Goal: Task Accomplishment & Management: Complete application form

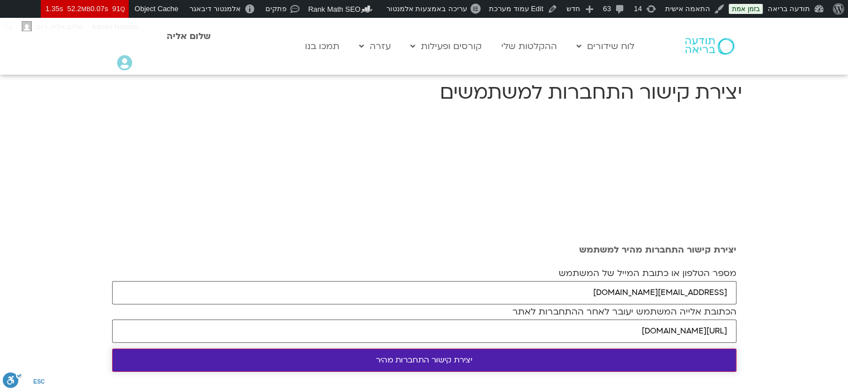
type input "michaldoron1209@gmail.com"
click at [656, 360] on input "יצירת קישור התחברות מהיר" at bounding box center [424, 360] width 625 height 23
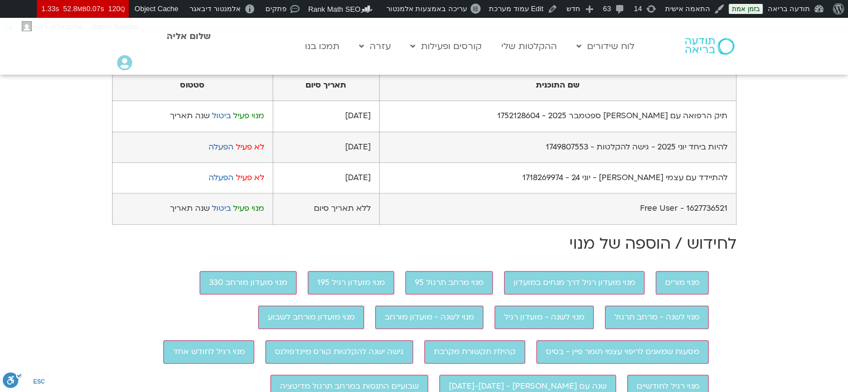
scroll to position [669, 0]
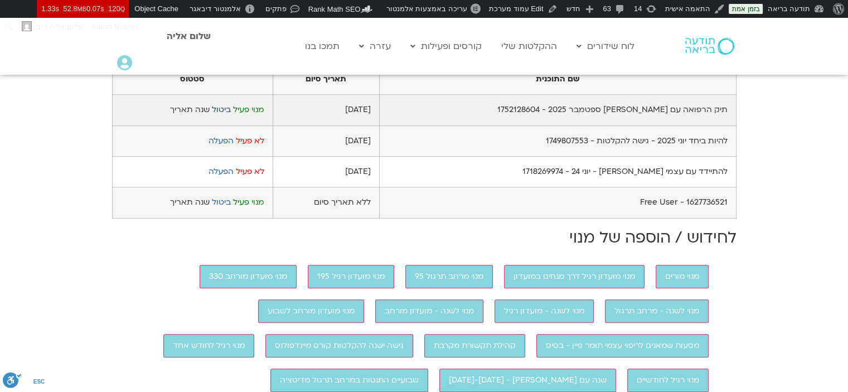
click at [230, 115] on link "ביטול" at bounding box center [221, 109] width 19 height 11
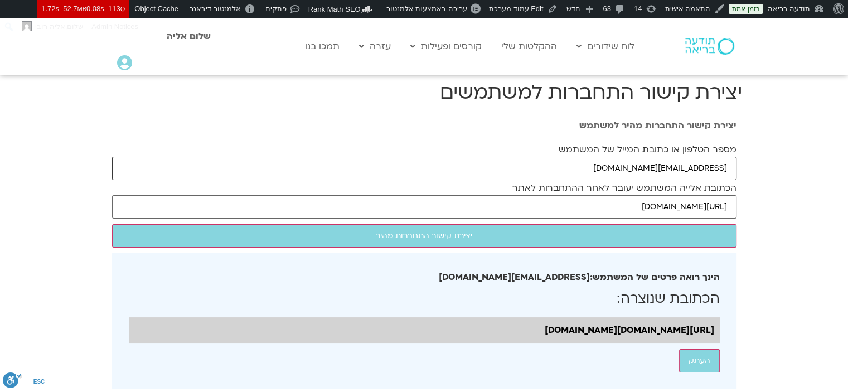
drag, startPoint x: 596, startPoint y: 170, endPoint x: 777, endPoint y: 173, distance: 180.2
paste input "leabaram"
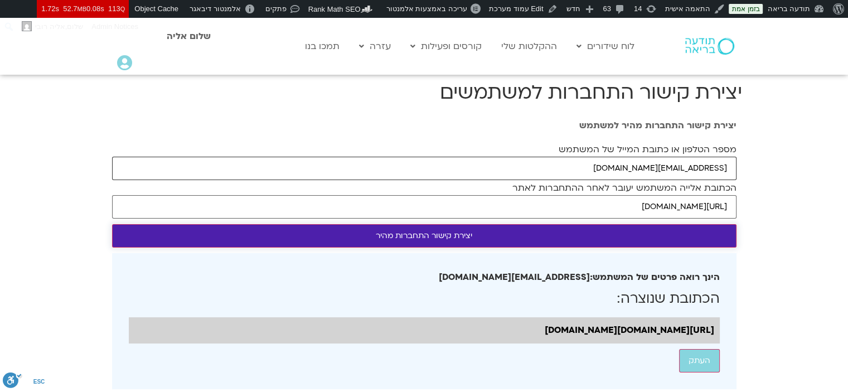
type input "[EMAIL_ADDRESS][DOMAIN_NAME]"
click at [730, 235] on input "יצירת קישור התחברות מהיר" at bounding box center [424, 235] width 625 height 23
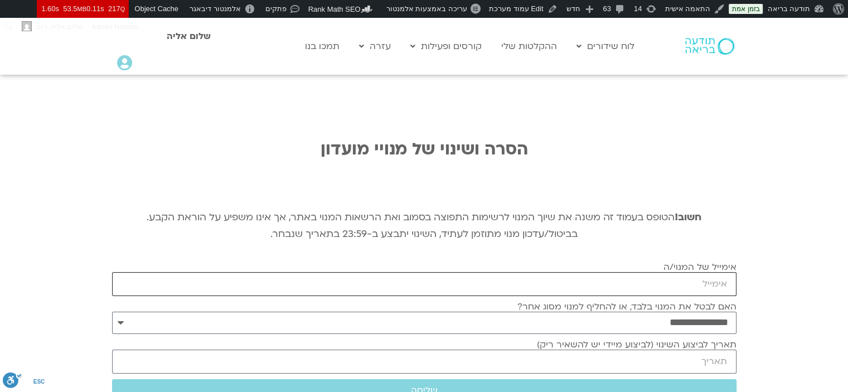
click at [686, 286] on input "אימייל של המנוי/ה" at bounding box center [424, 284] width 625 height 24
paste input "leabaram@gmail.com"
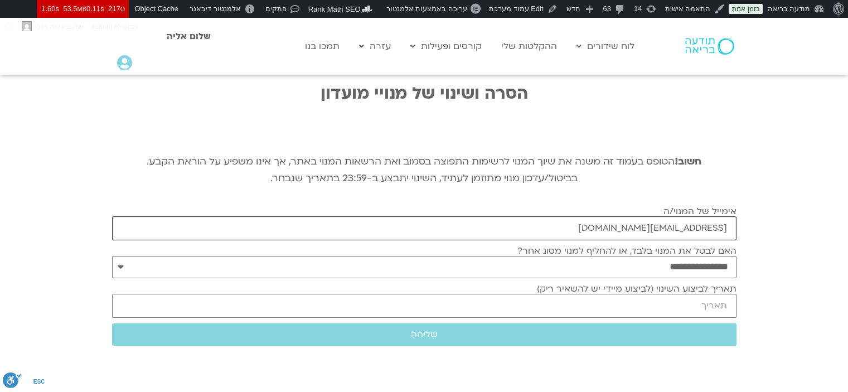
scroll to position [167, 0]
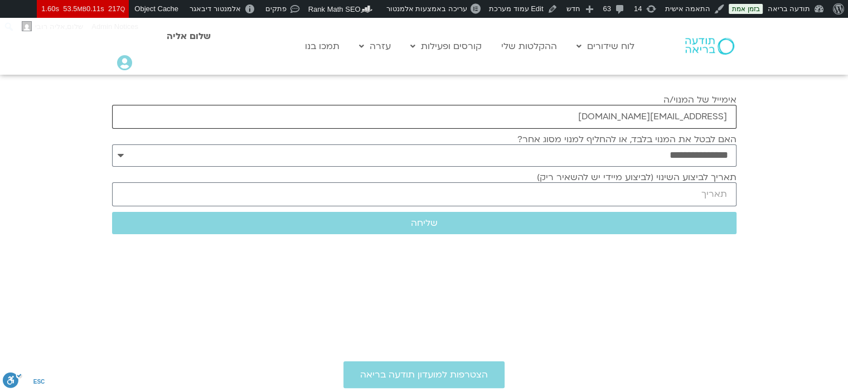
type input "leabaram@gmail.com"
click at [693, 197] on input "תאריך לביצוע השינוי (לביצוע מיידי יש להשאיר ריק)" at bounding box center [424, 194] width 625 height 24
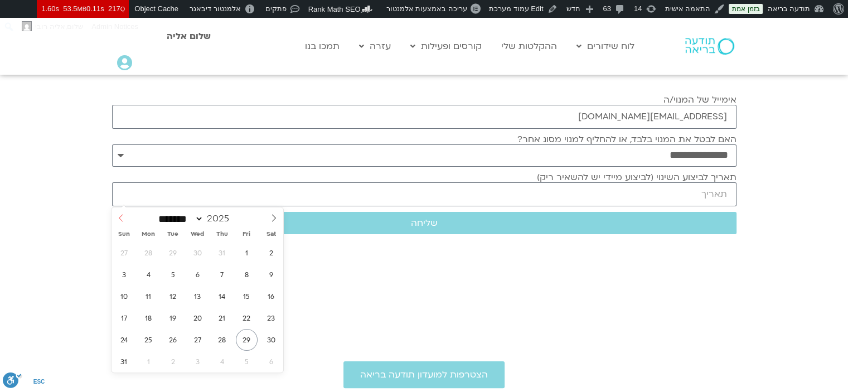
click at [123, 218] on icon at bounding box center [121, 218] width 8 height 8
click at [201, 218] on select "******* ******** ***** ***** *** **** **** ****** ********* ******* ******** **…" at bounding box center [179, 219] width 49 height 12
select select "*"
click at [155, 213] on select "******* ******** ***** ***** *** **** **** ****** ********* ******* ******** **…" at bounding box center [179, 219] width 49 height 12
click at [176, 319] on span "23" at bounding box center [173, 318] width 22 height 22
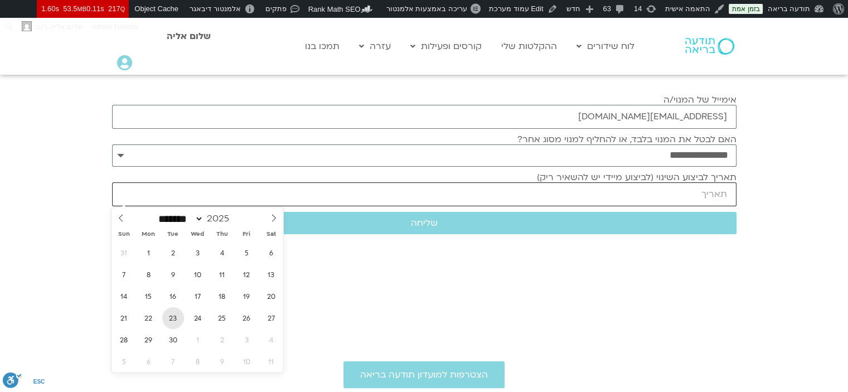
type input "2025-09-23"
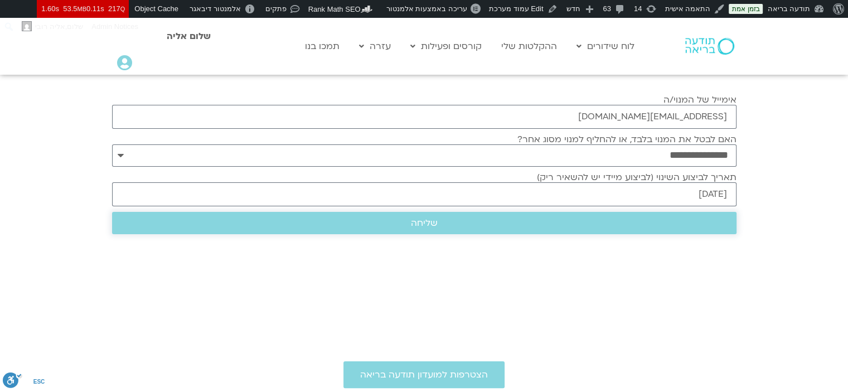
click at [485, 223] on span "שליחה" at bounding box center [425, 223] width 598 height 10
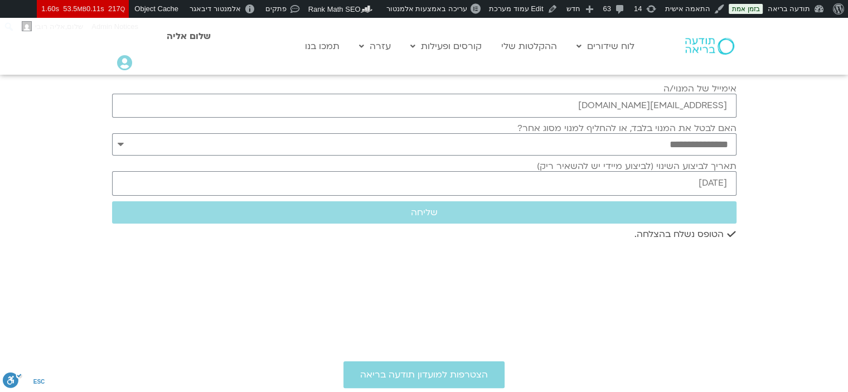
scroll to position [156, 0]
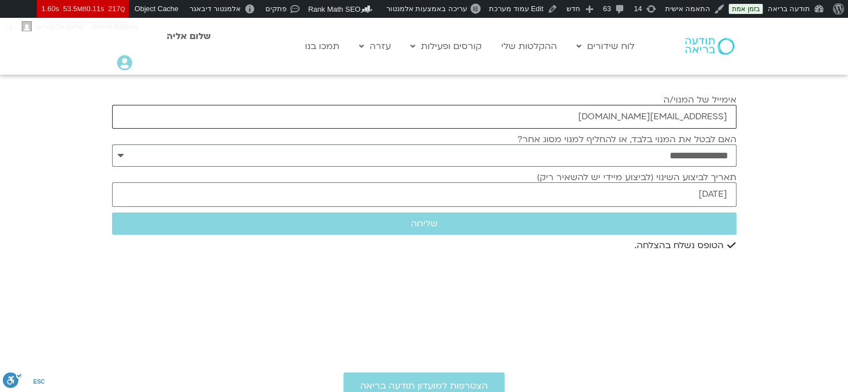
click at [638, 113] on input "leabaram@gmail.com" at bounding box center [424, 117] width 625 height 24
paste input "taly.rodan@gmail.com"
type input "taly.rodan@gmail.com"
click at [647, 191] on input "2025-09-23" at bounding box center [424, 194] width 625 height 24
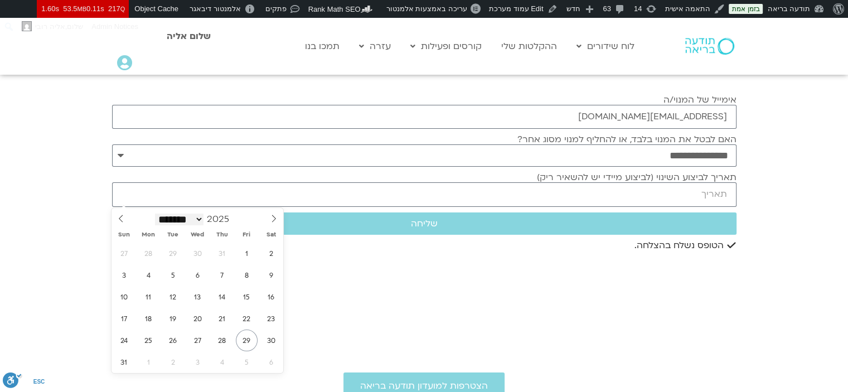
click at [204, 220] on select "******* ******** ***** ***** *** **** **** ****** ********* ******* ******** **…" at bounding box center [179, 220] width 49 height 12
select select "*"
click at [155, 214] on select "******* ******** ***** ***** *** **** **** ****** ********* ******* ******** **…" at bounding box center [179, 220] width 49 height 12
click at [194, 252] on span "3" at bounding box center [198, 254] width 22 height 22
type input "2025-09-03"
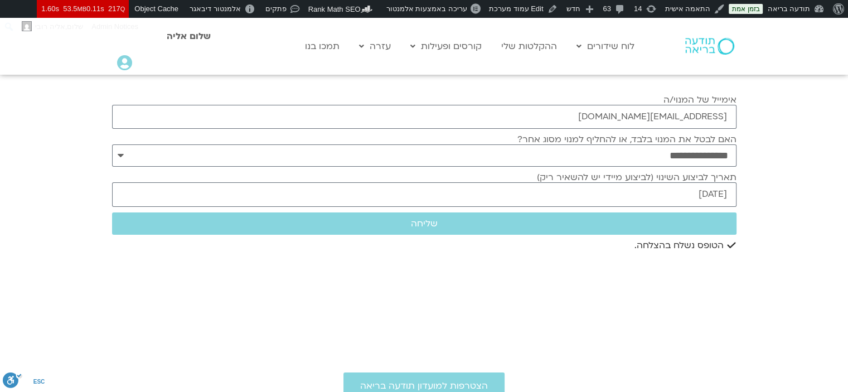
click at [583, 258] on div "**********" at bounding box center [425, 115] width 636 height 294
click at [597, 224] on span "שליחה" at bounding box center [425, 224] width 598 height 10
click at [659, 122] on input "taly.rodan@gmail.com" at bounding box center [424, 117] width 625 height 24
paste input "nava10@gmail.com"
type input "nava10@gmail.com"
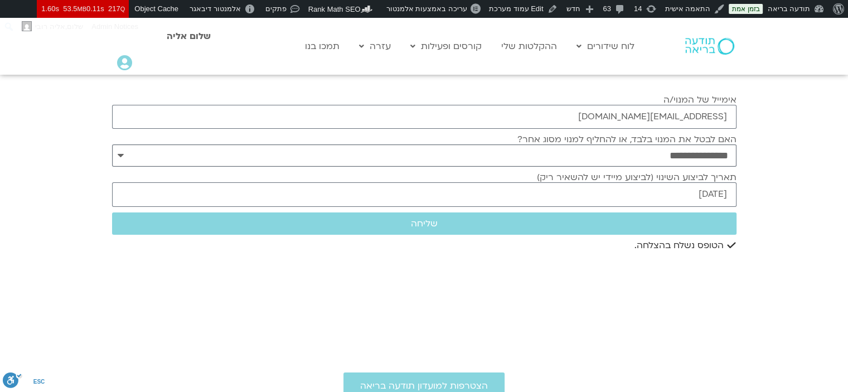
click at [692, 156] on select "**********" at bounding box center [424, 155] width 625 height 22
click at [112, 144] on select "**********" at bounding box center [424, 155] width 625 height 22
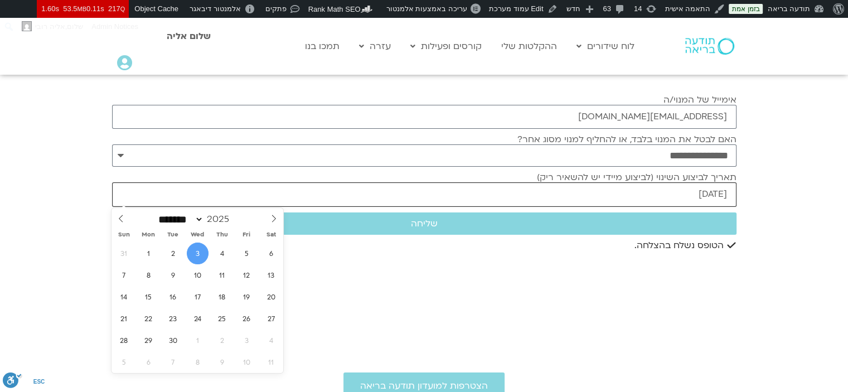
click at [710, 203] on input "2025-09-03" at bounding box center [424, 194] width 625 height 24
click at [226, 255] on span "4" at bounding box center [222, 254] width 22 height 22
type input "2025-09-04"
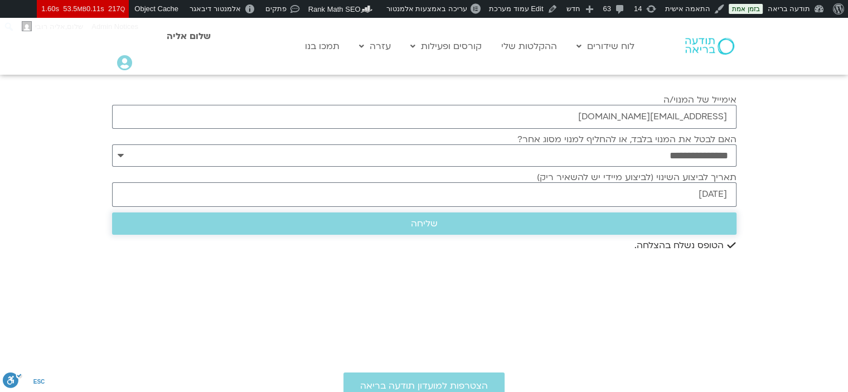
click at [549, 219] on span "שליחה" at bounding box center [425, 224] width 598 height 10
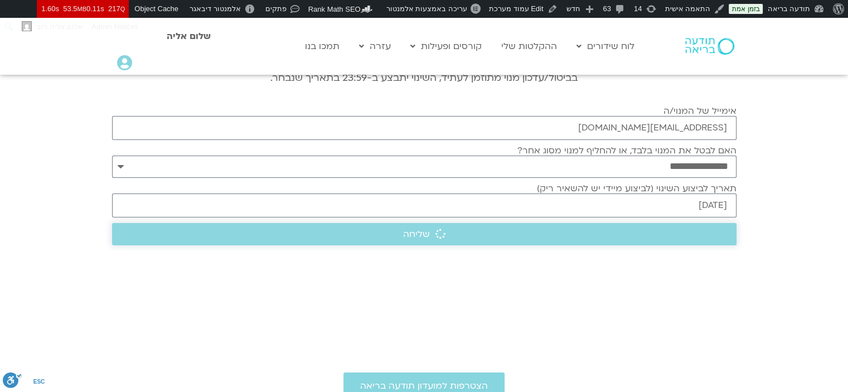
scroll to position [167, 0]
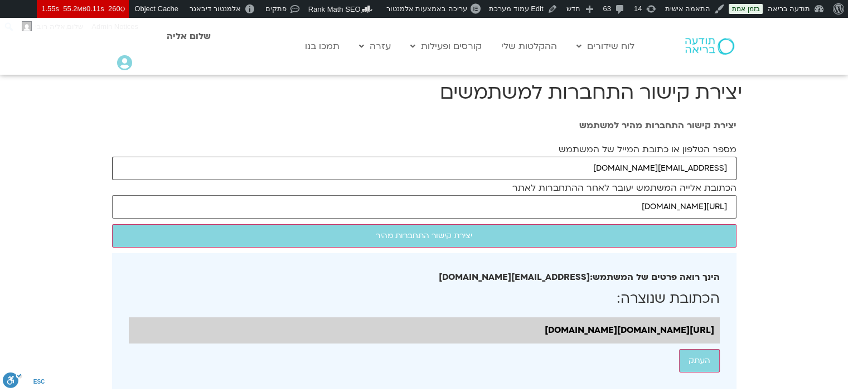
drag, startPoint x: 684, startPoint y: 175, endPoint x: 758, endPoint y: 201, distance: 77.5
paste input "elishachaf"
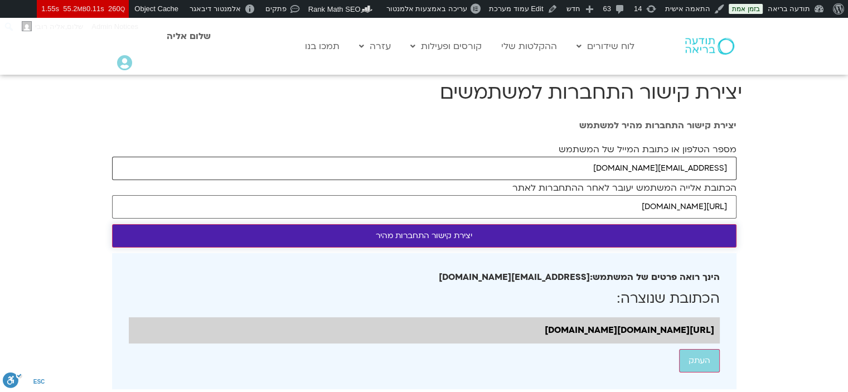
type input "[EMAIL_ADDRESS][DOMAIN_NAME]"
click at [684, 234] on input "יצירת קישור התחברות מהיר" at bounding box center [424, 235] width 625 height 23
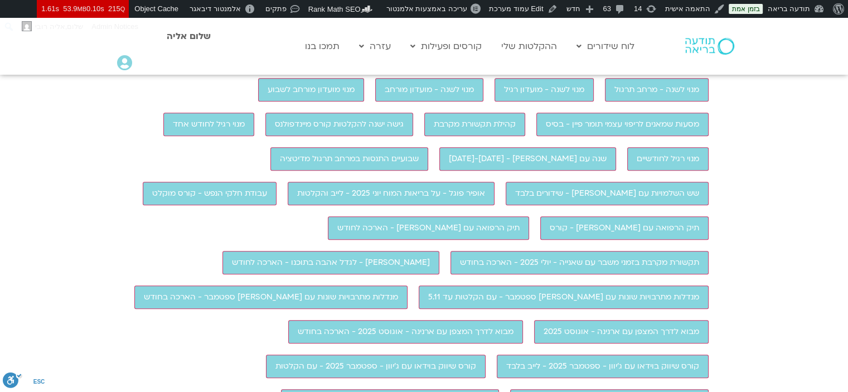
scroll to position [781, 0]
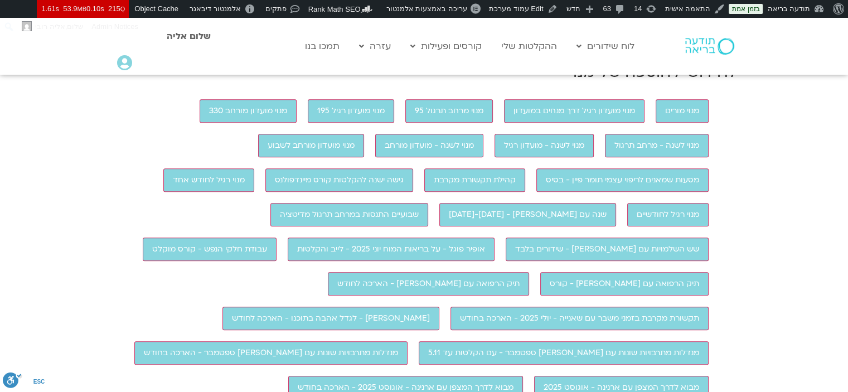
click at [235, 42] on link "ביטול" at bounding box center [237, 36] width 19 height 11
